Goal: Task Accomplishment & Management: Use online tool/utility

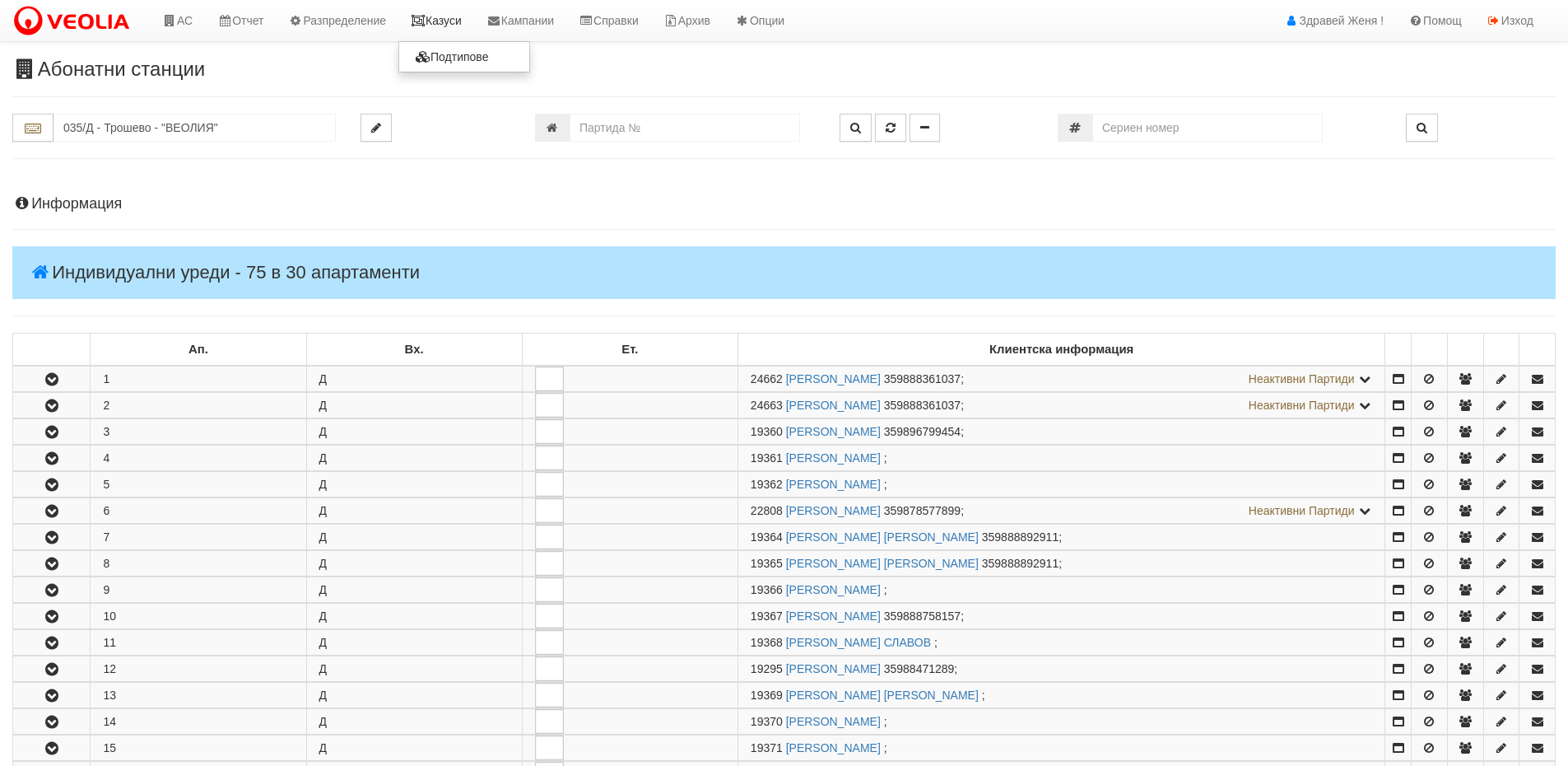
click at [461, 22] on link "Казуси" at bounding box center [436, 20] width 75 height 41
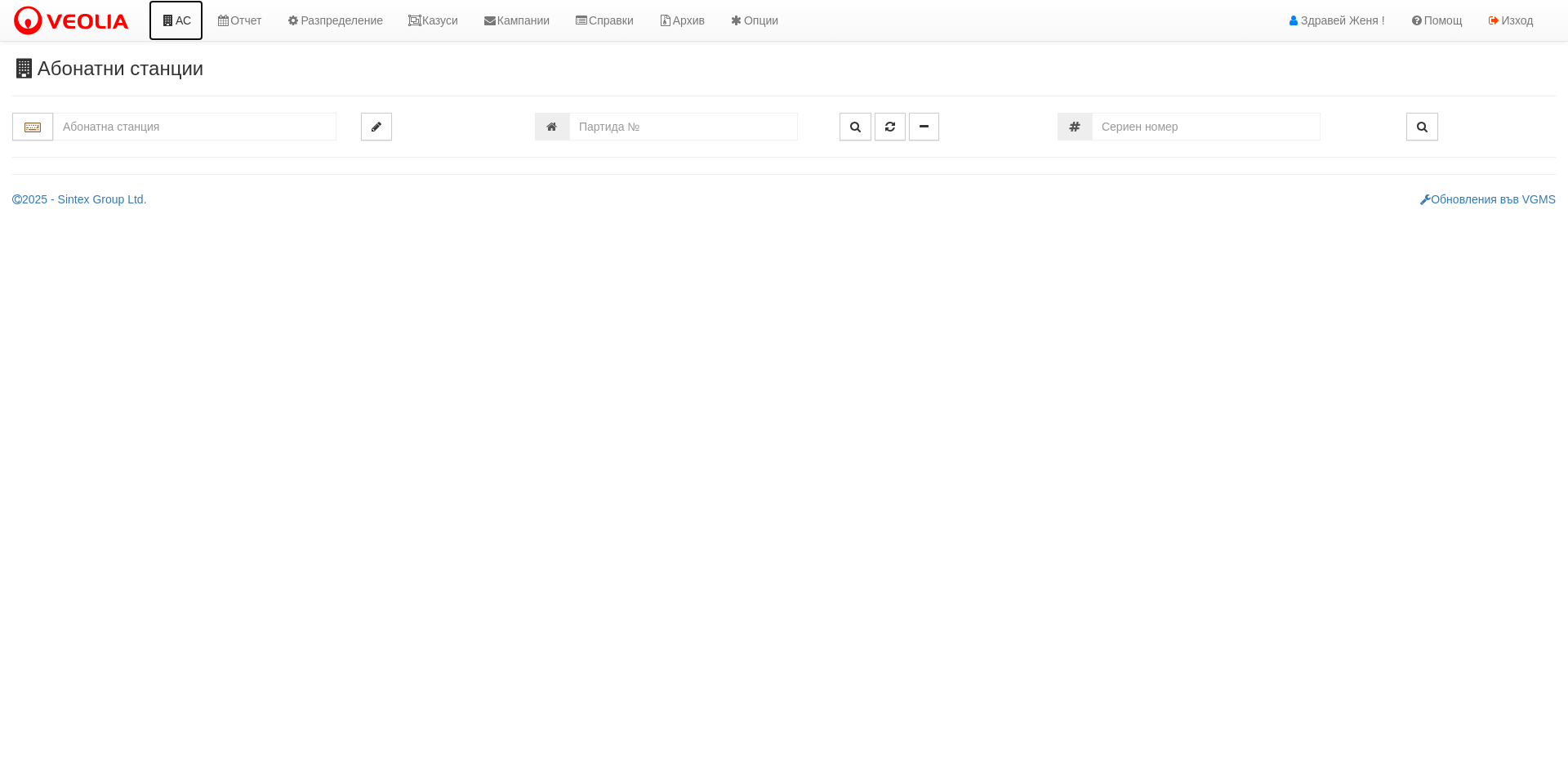
click at [182, 21] on link "АС" at bounding box center [176, 20] width 55 height 41
click at [184, 20] on link "АС" at bounding box center [176, 20] width 55 height 41
click at [641, 130] on input "number" at bounding box center [683, 127] width 229 height 27
type input "10092"
click at [846, 130] on button "button" at bounding box center [855, 127] width 32 height 27
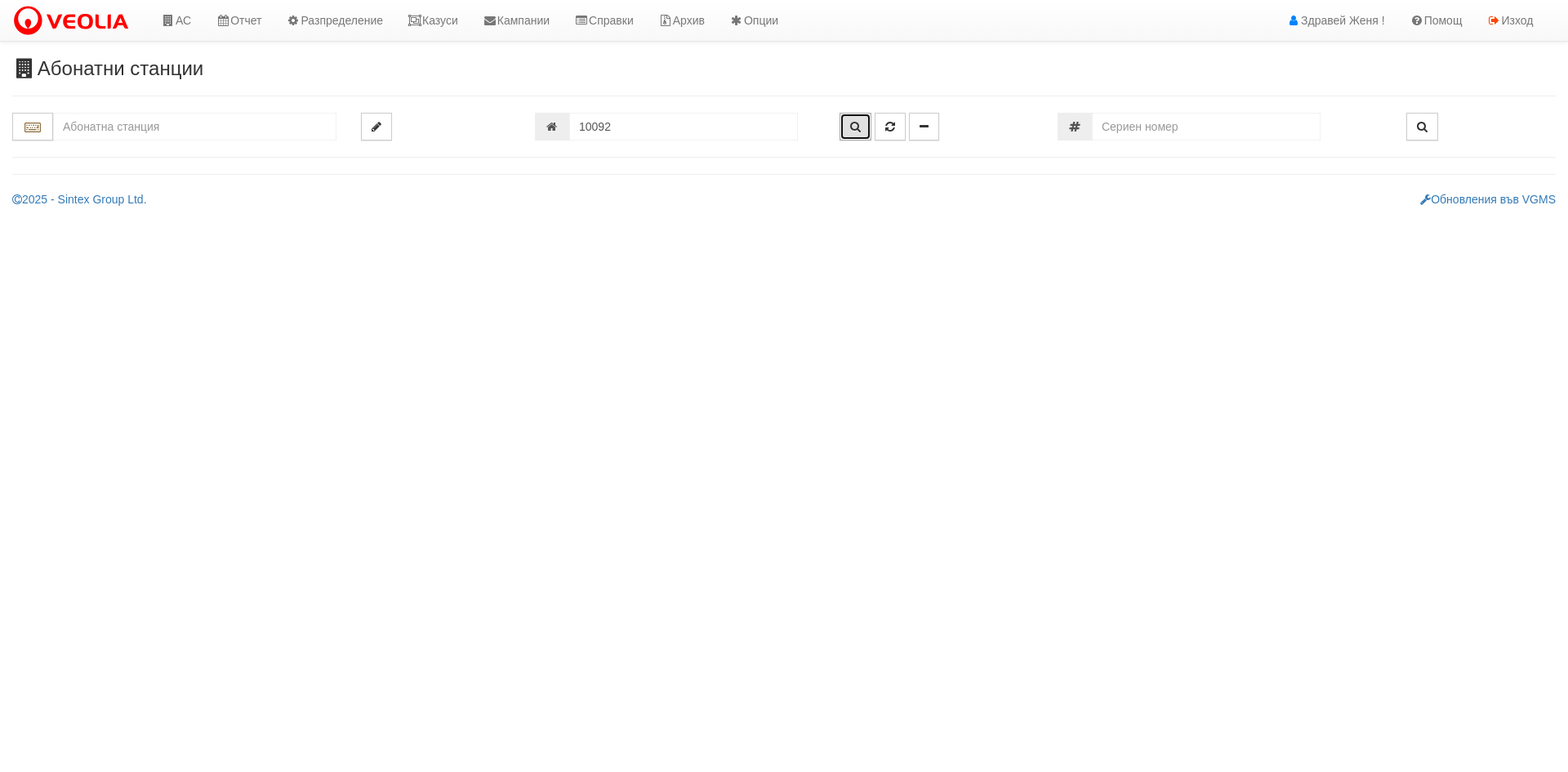
type input "201/5 - "[PERSON_NAME] [GEOGRAPHIC_DATA] " ЕАД"
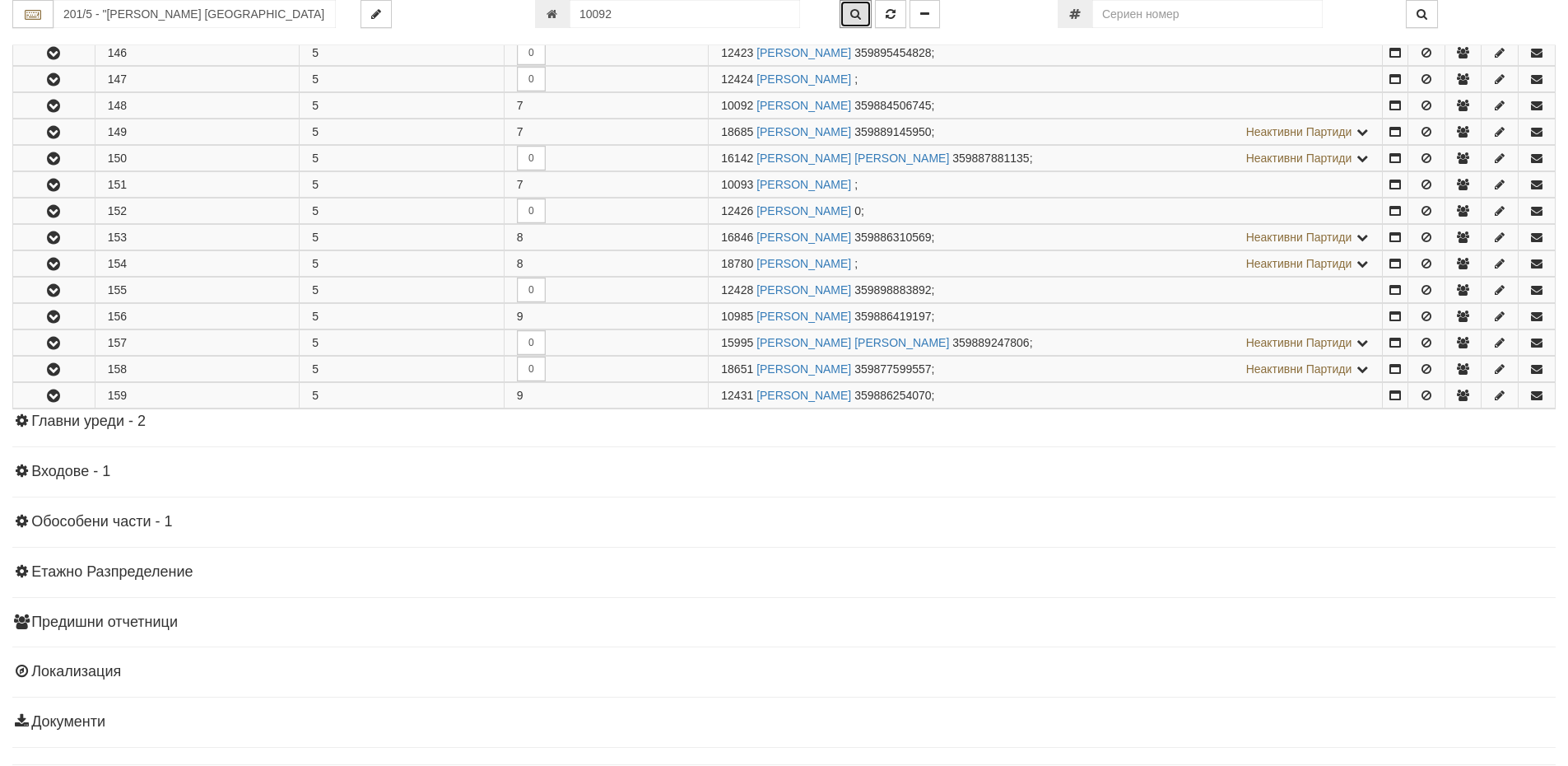
scroll to position [950, 0]
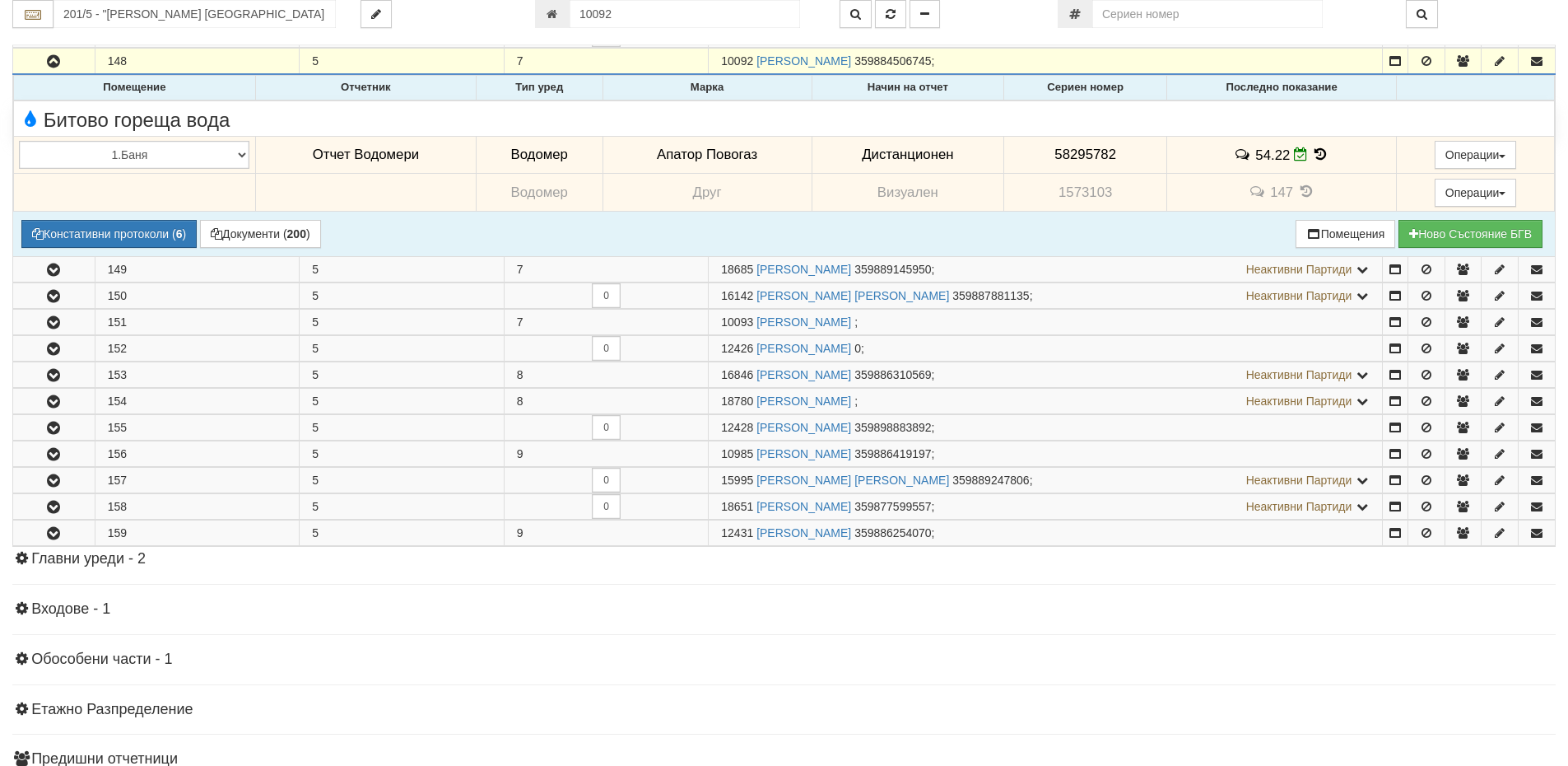
click at [1315, 155] on icon at bounding box center [1321, 154] width 18 height 14
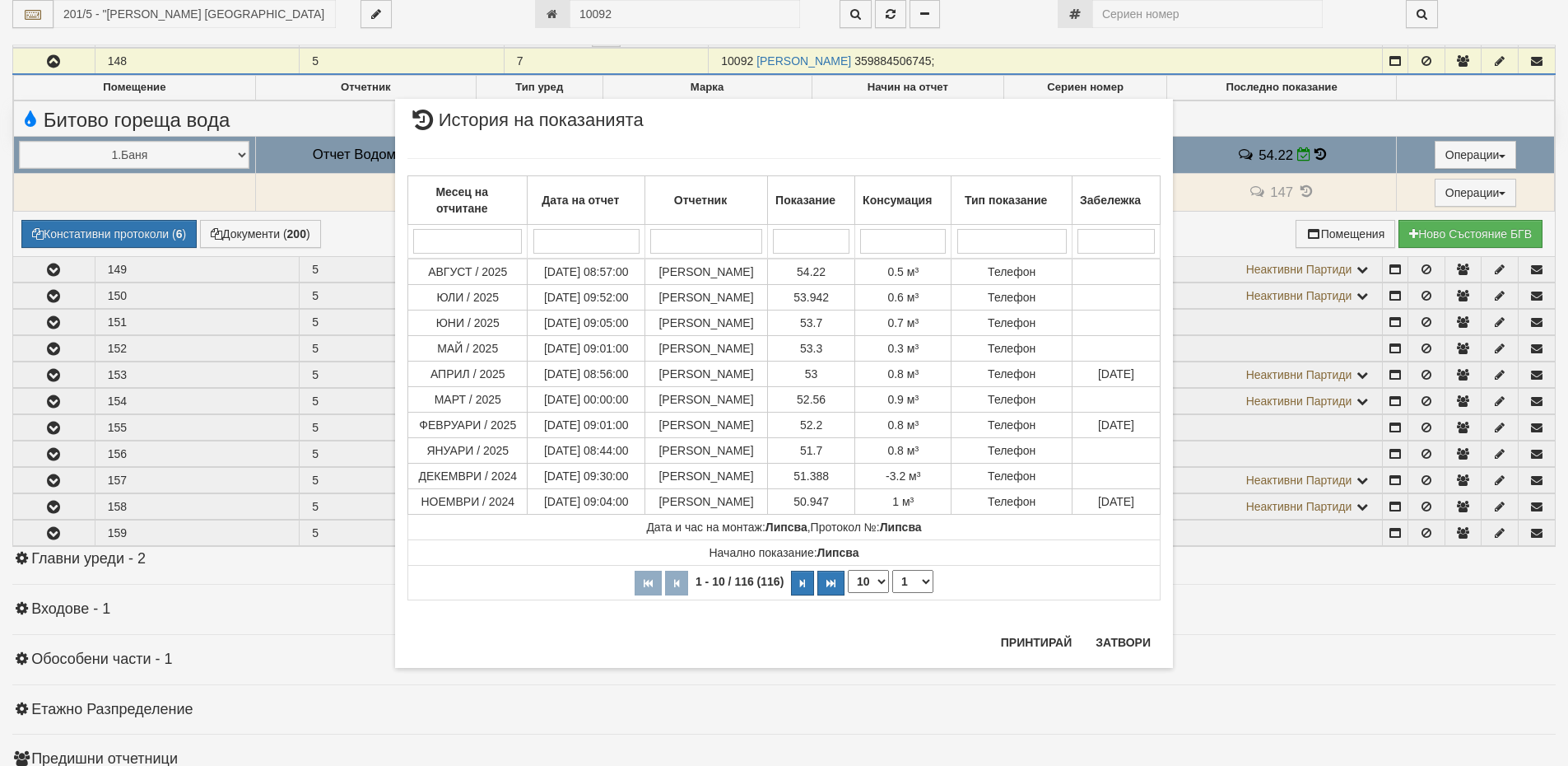
click at [1301, 147] on div "× История на показанията Месец на отчитане Дата на отчет Отчетник Показание Кон…" at bounding box center [784, 383] width 1568 height 766
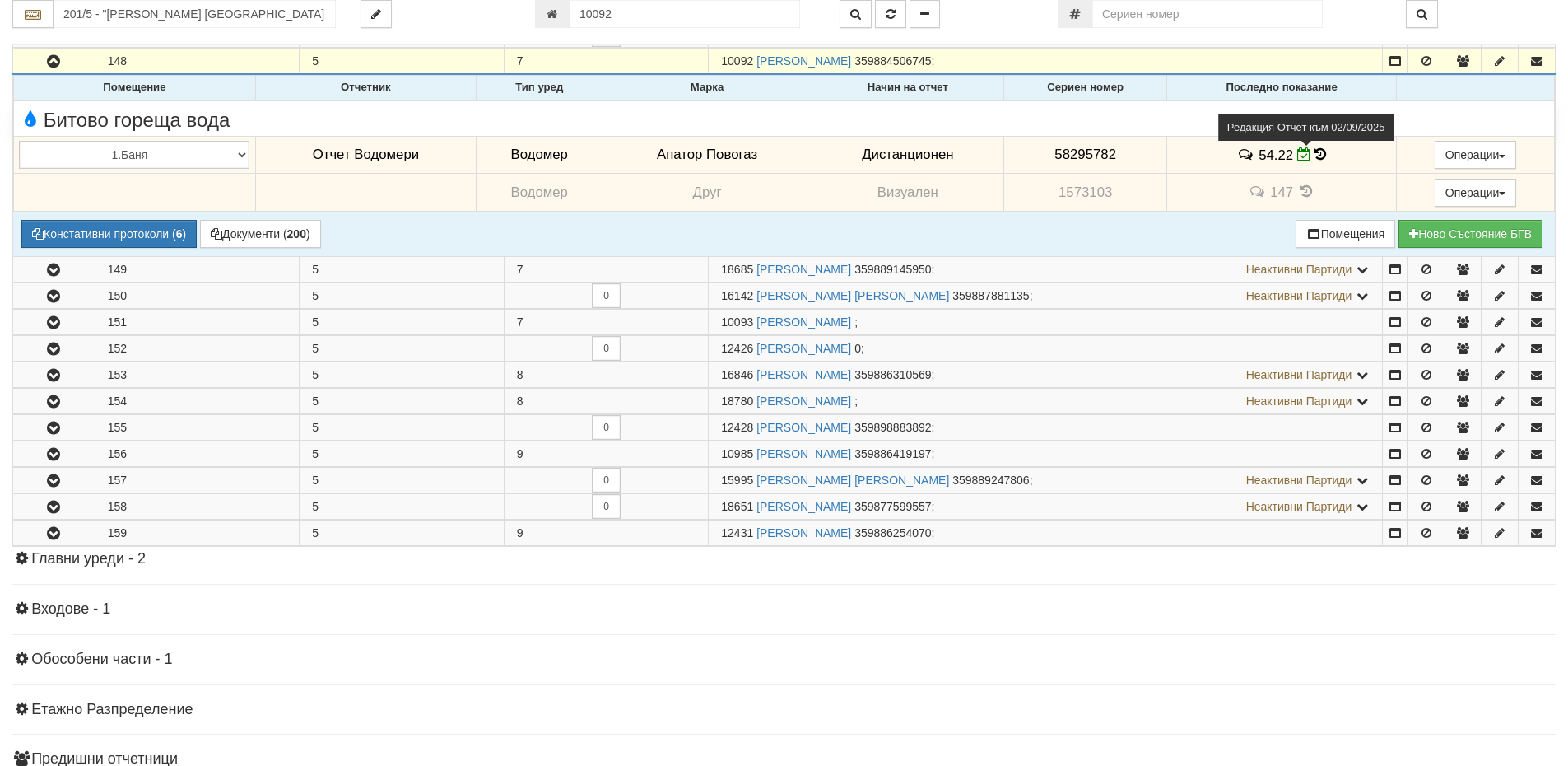
click at [1297, 153] on icon at bounding box center [1303, 154] width 14 height 14
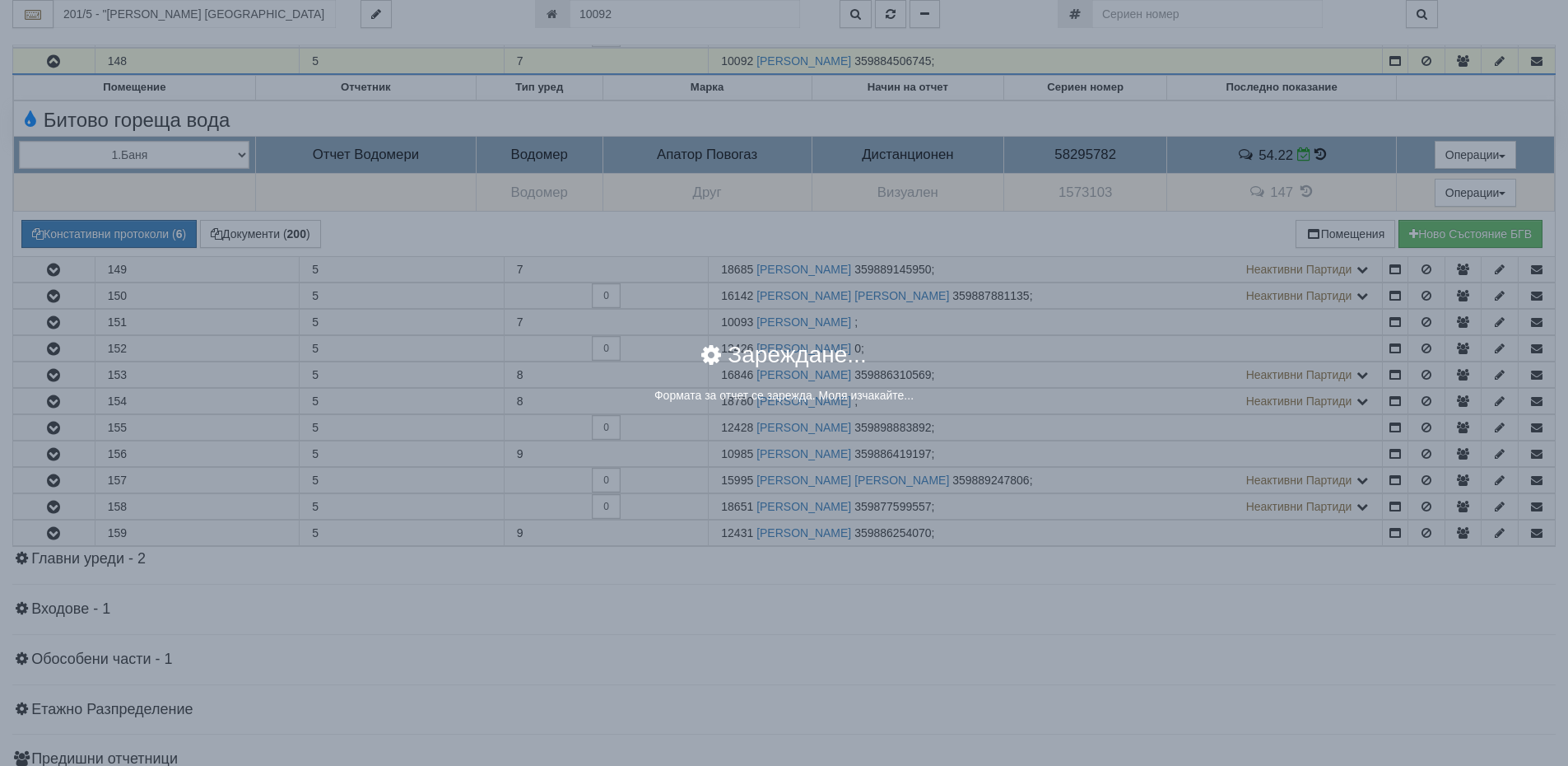
select select "8ac75930-9bfd-e511-80be-8d5a1dced85a"
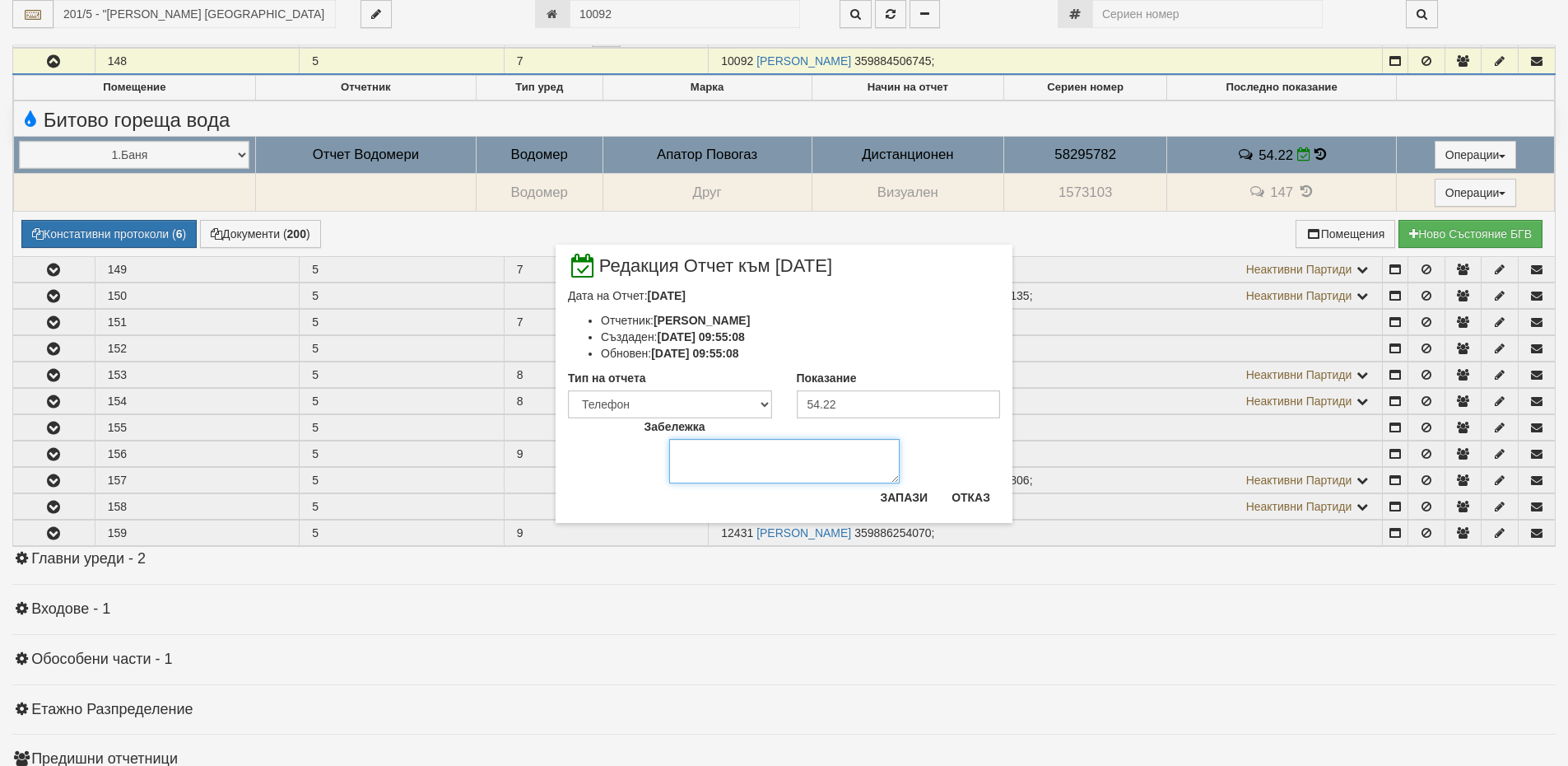
click at [698, 456] on textarea "Забележка" at bounding box center [784, 461] width 231 height 44
type textarea "[DATE]"
click at [900, 497] on button "Запази" at bounding box center [903, 497] width 67 height 27
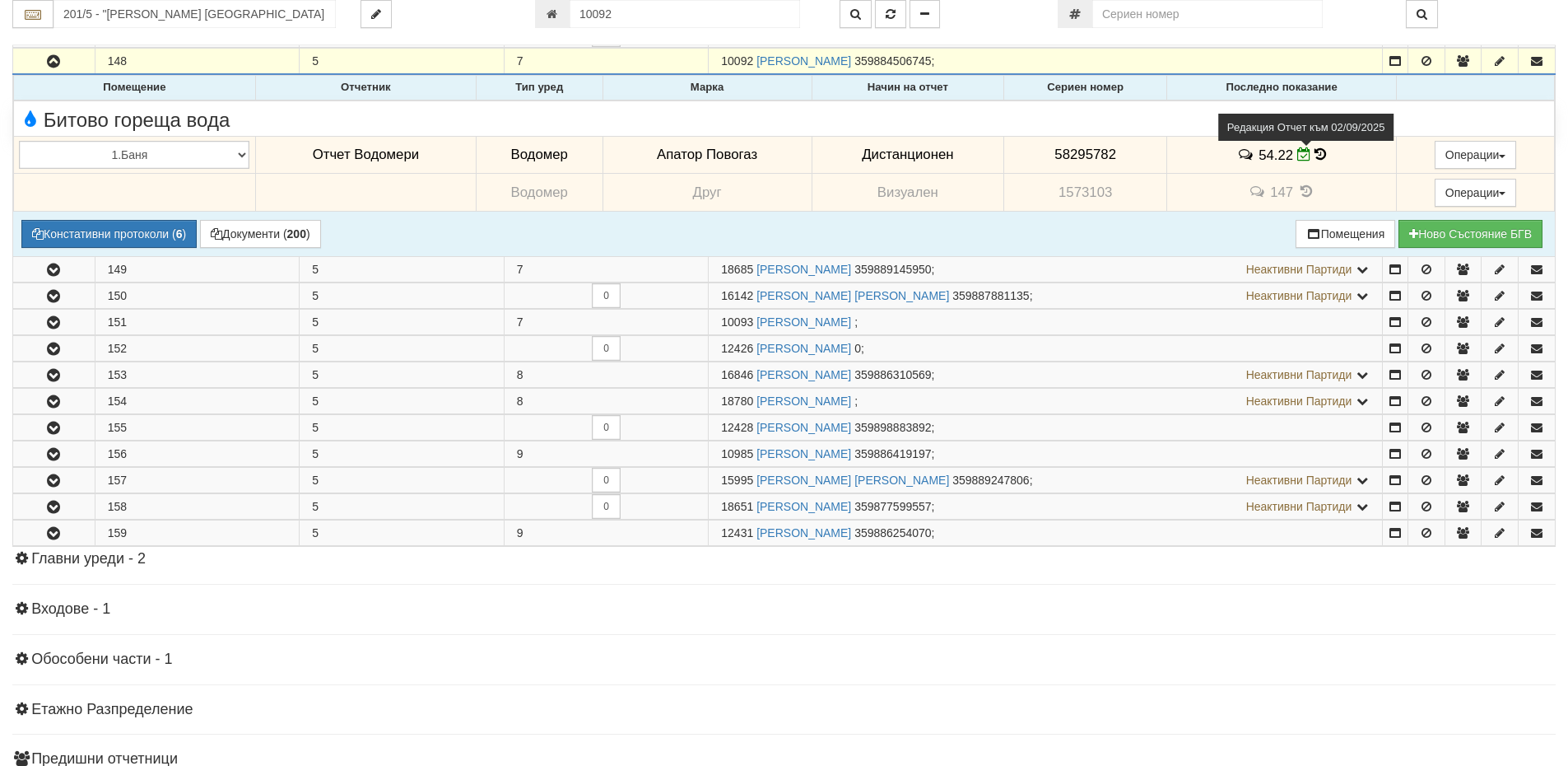
click at [1298, 160] on icon at bounding box center [1303, 154] width 14 height 14
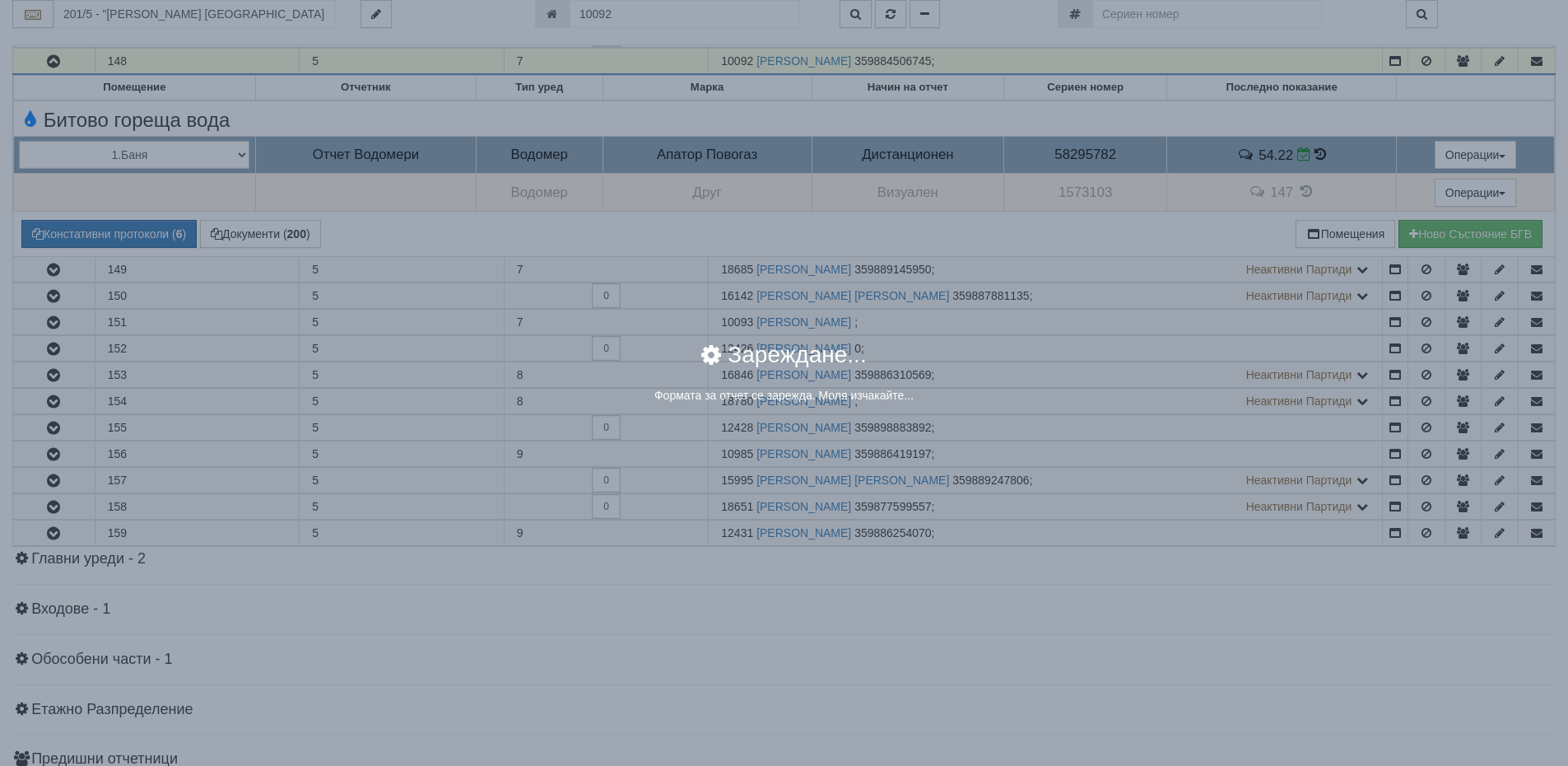
select select "8ac75930-9bfd-e511-80be-8d5a1dced85a"
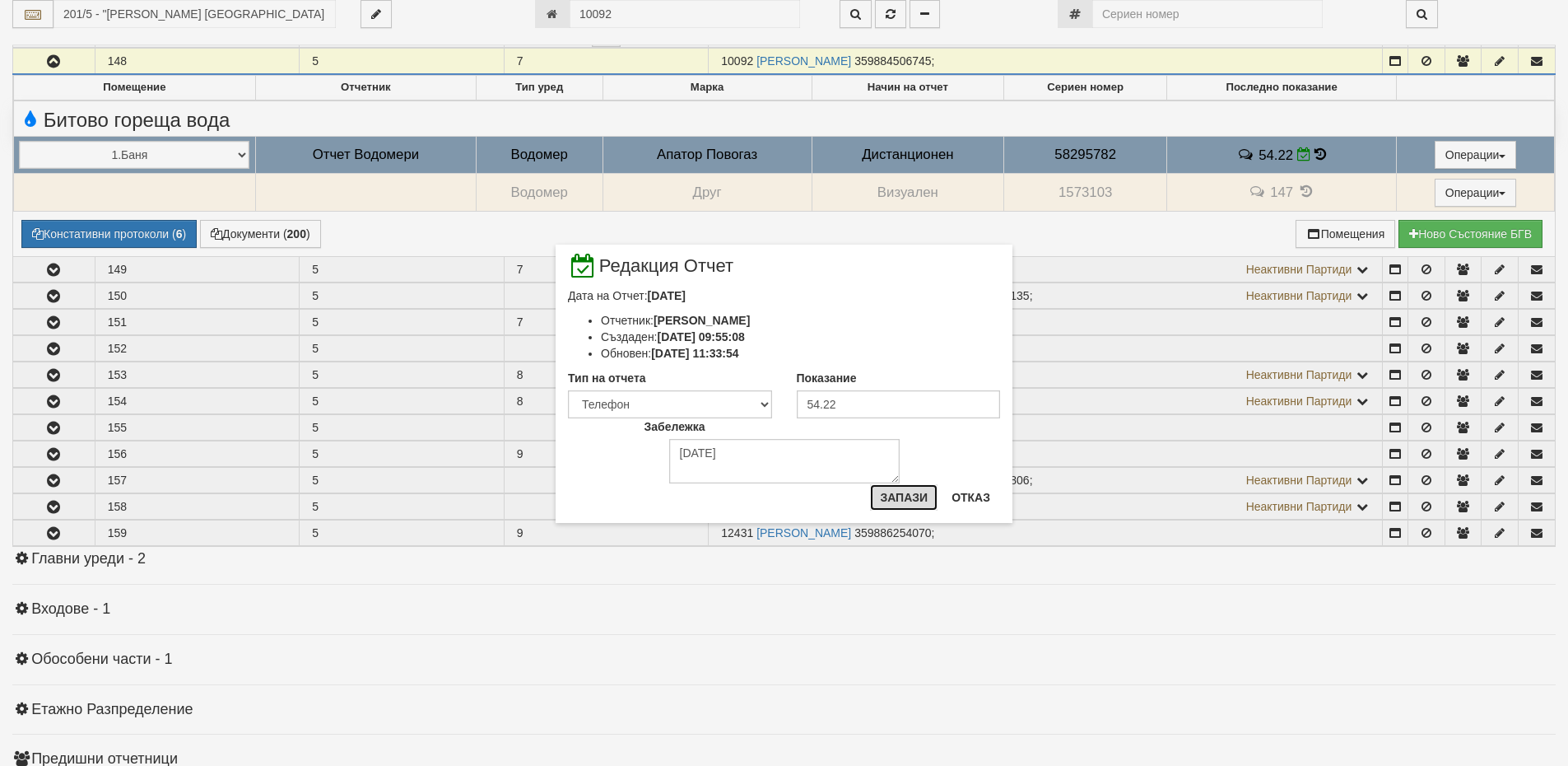
click at [912, 496] on button "Запази" at bounding box center [903, 497] width 67 height 27
